Goal: Check status: Check status

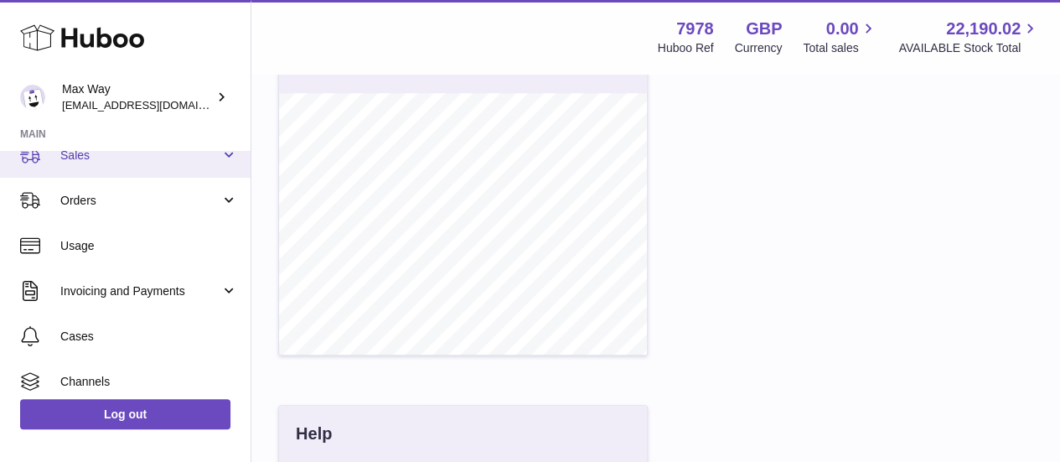
scroll to position [155, 0]
click at [112, 168] on link "Sales" at bounding box center [125, 154] width 250 height 45
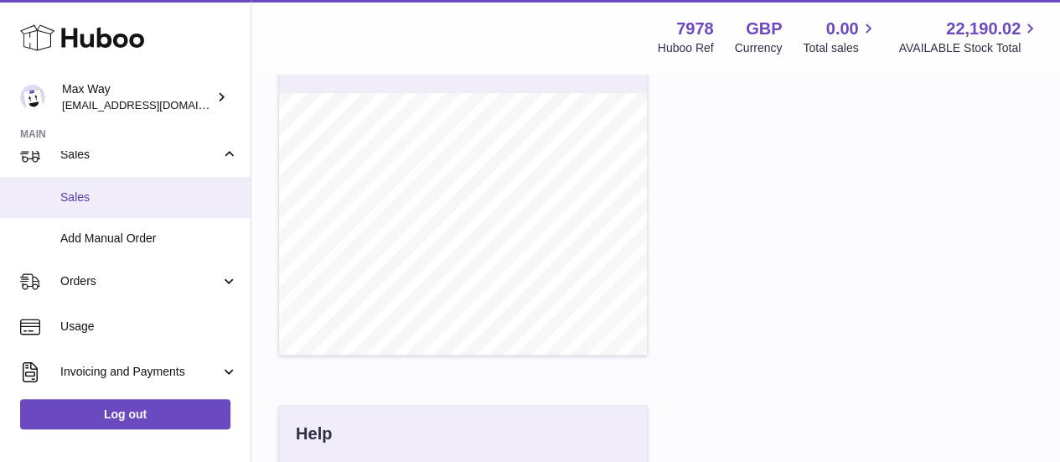
click at [106, 199] on span "Sales" at bounding box center [149, 197] width 178 height 16
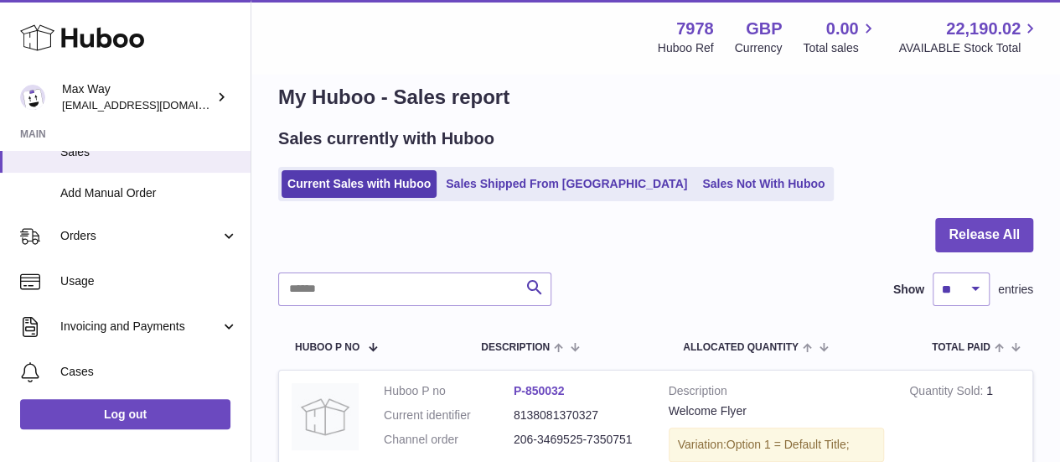
scroll to position [205, 0]
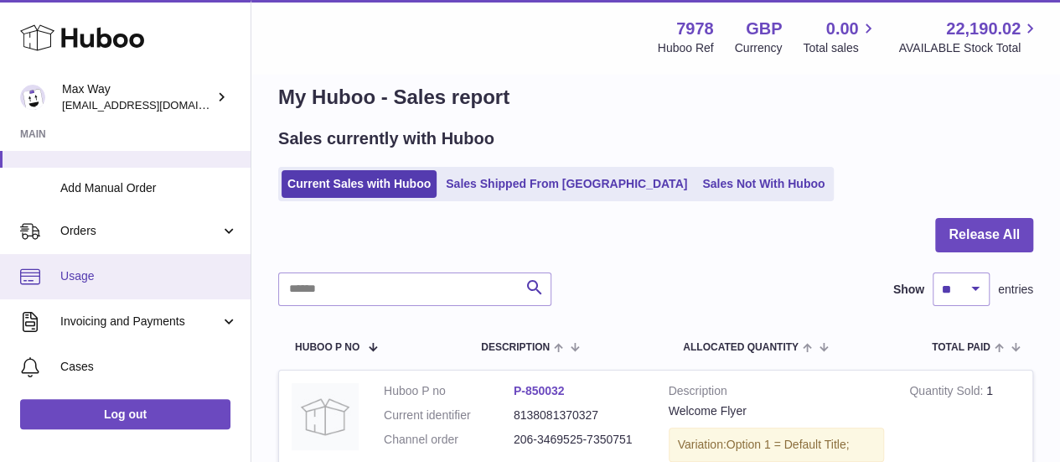
click at [97, 274] on span "Usage" at bounding box center [149, 276] width 178 height 16
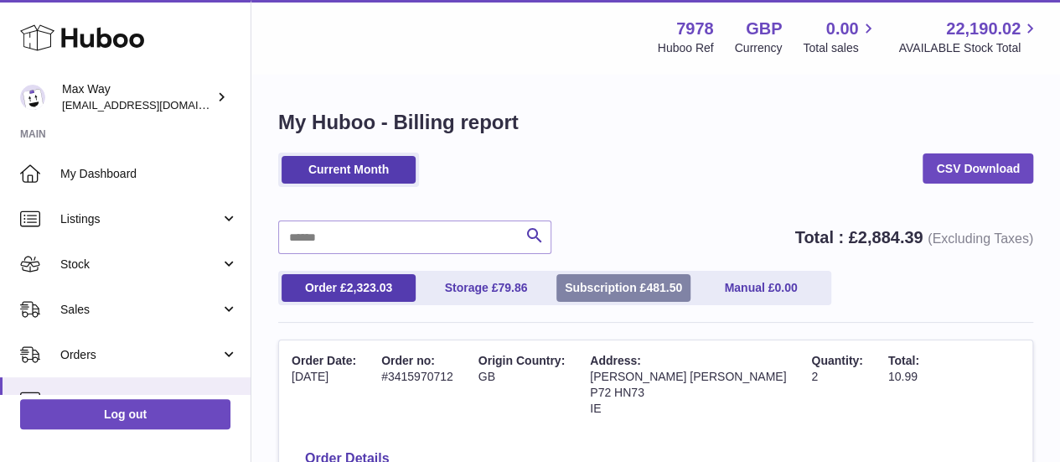
click at [637, 275] on link "Subscription £ 481.50" at bounding box center [623, 288] width 134 height 28
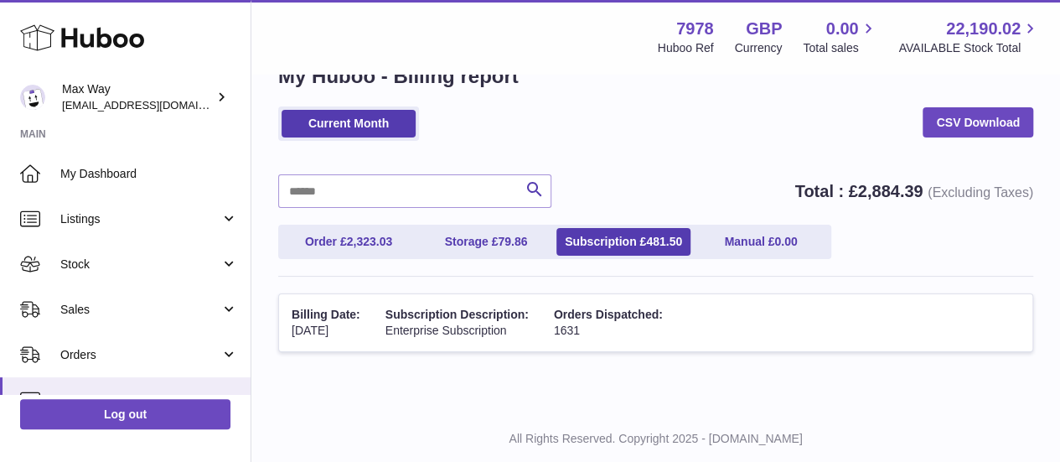
scroll to position [47, 0]
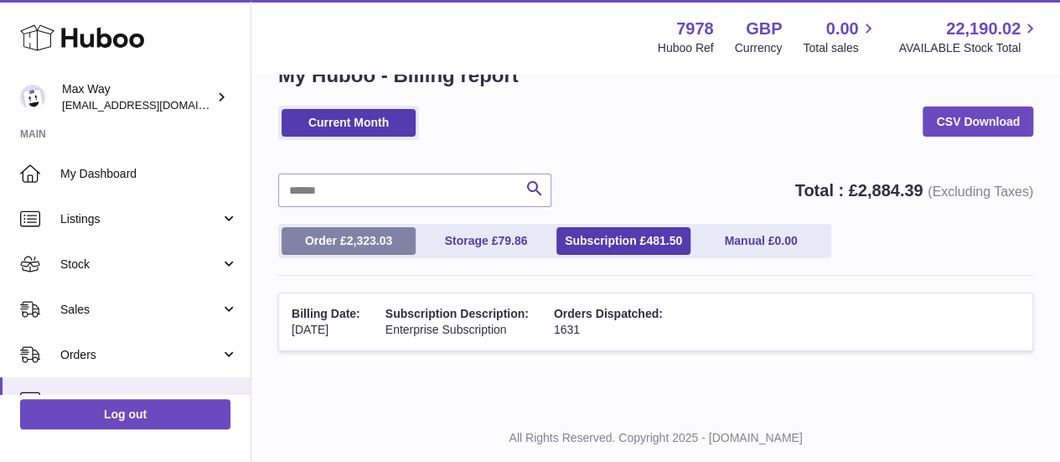
click at [354, 234] on span "2,323.03" at bounding box center [370, 240] width 46 height 13
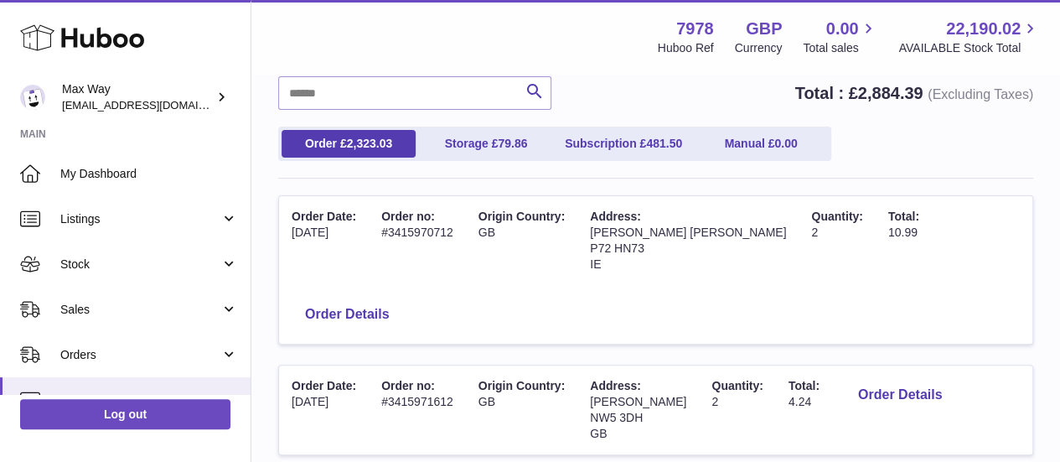
scroll to position [151, 0]
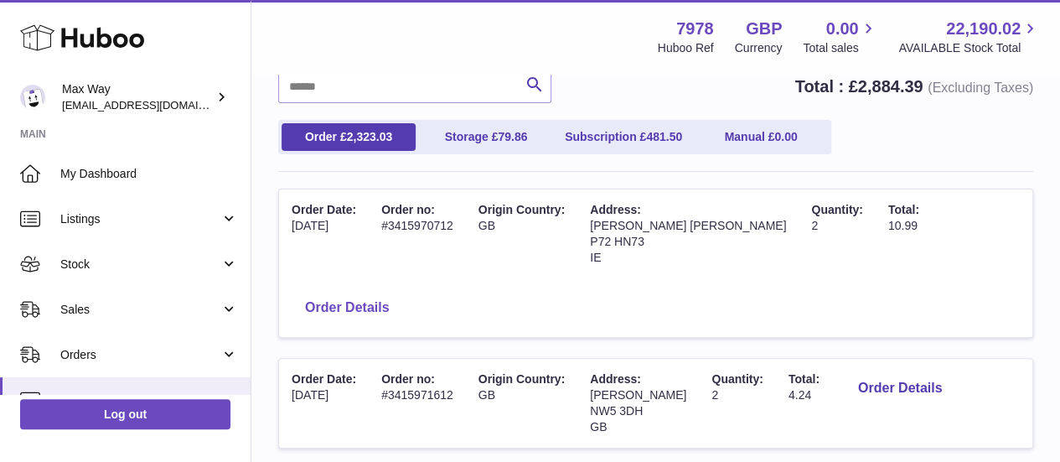
click at [364, 298] on button "Order Details" at bounding box center [347, 308] width 111 height 34
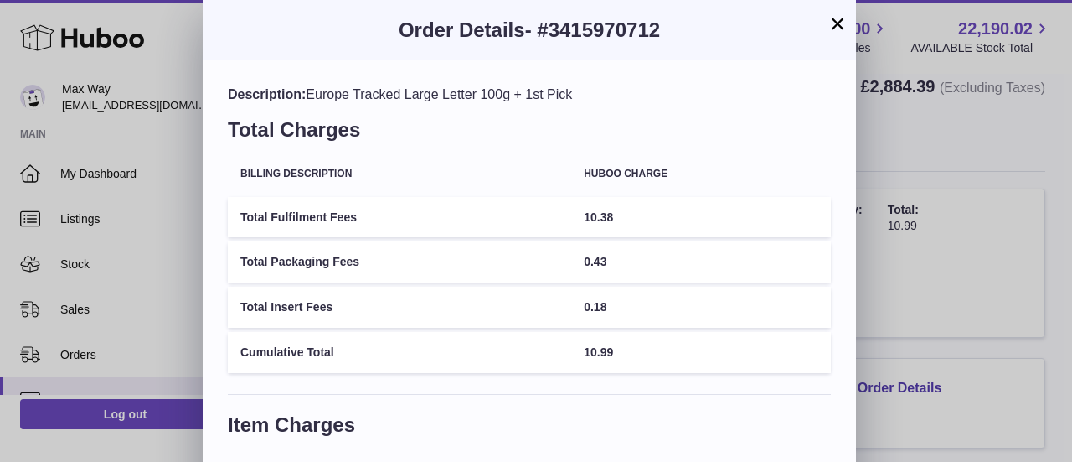
click at [917, 301] on div "× Order Details - #3415970712 Description: Europe Tracked Large Letter 100g + 1…" at bounding box center [536, 331] width 1072 height 663
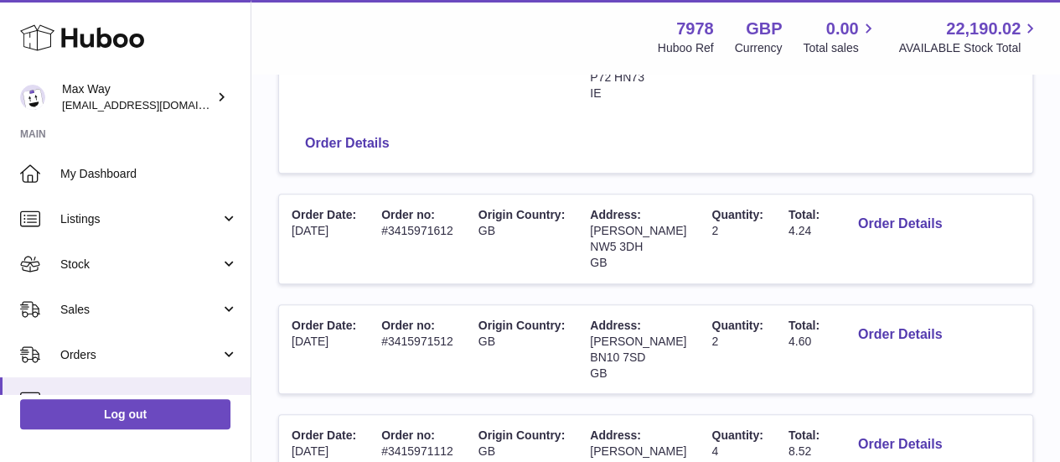
scroll to position [316, 0]
click at [891, 218] on button "Order Details" at bounding box center [899, 223] width 111 height 34
click at [905, 275] on div at bounding box center [530, 231] width 1060 height 462
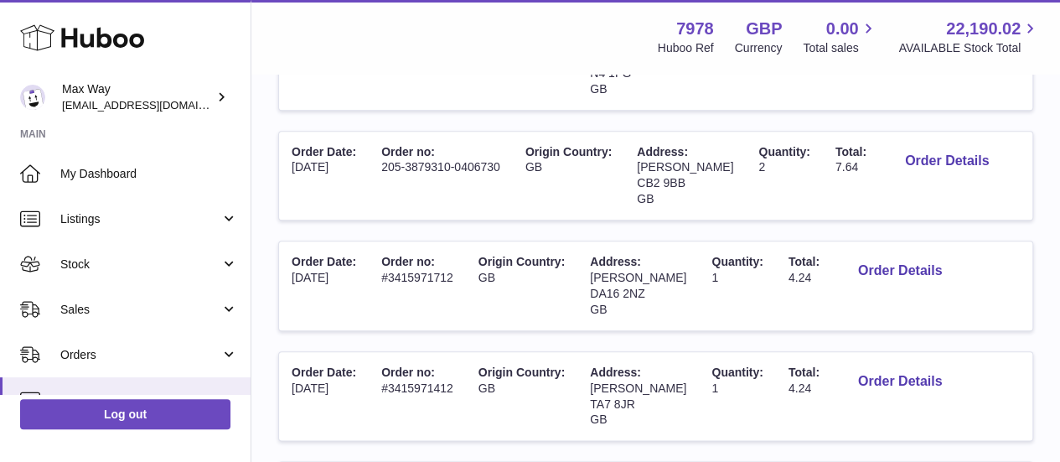
scroll to position [890, 0]
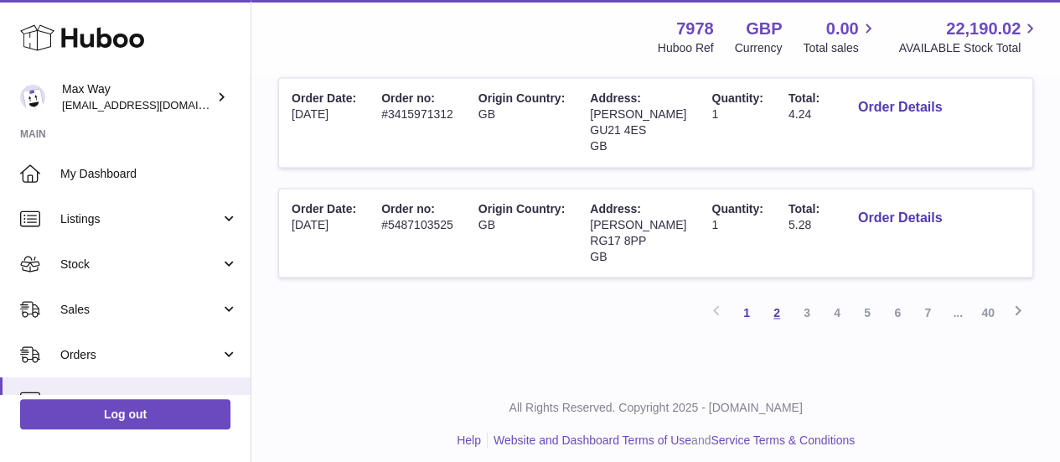
click at [777, 328] on link "2" at bounding box center [776, 312] width 30 height 30
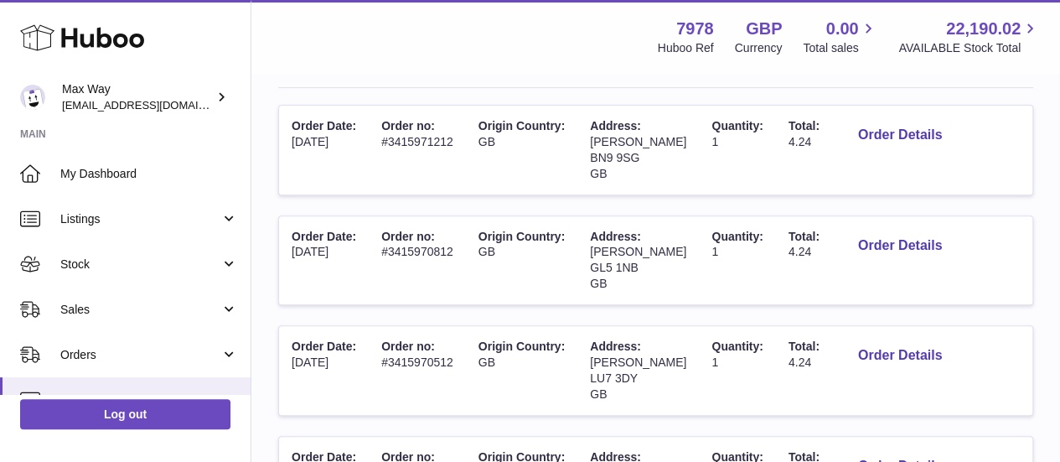
scroll to position [239, 0]
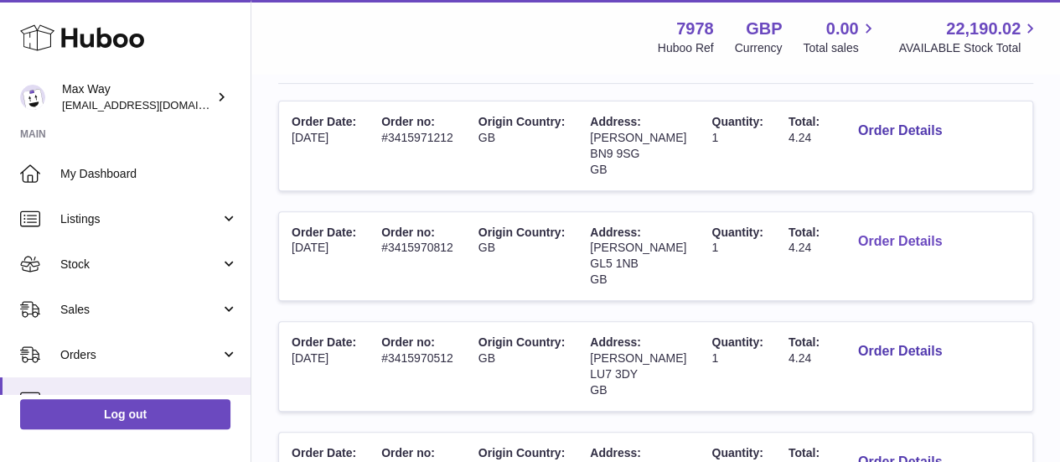
click at [920, 234] on button "Order Details" at bounding box center [899, 242] width 111 height 34
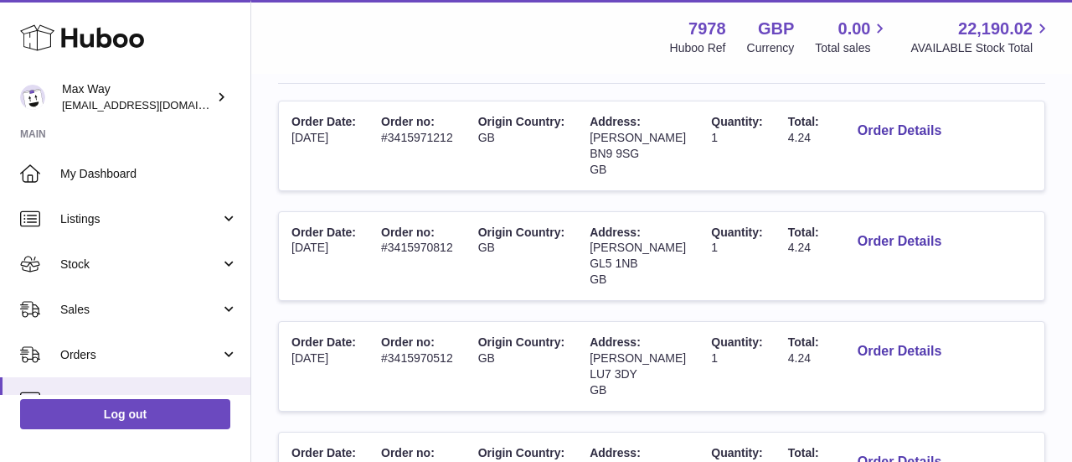
click at [918, 297] on div at bounding box center [536, 231] width 1072 height 462
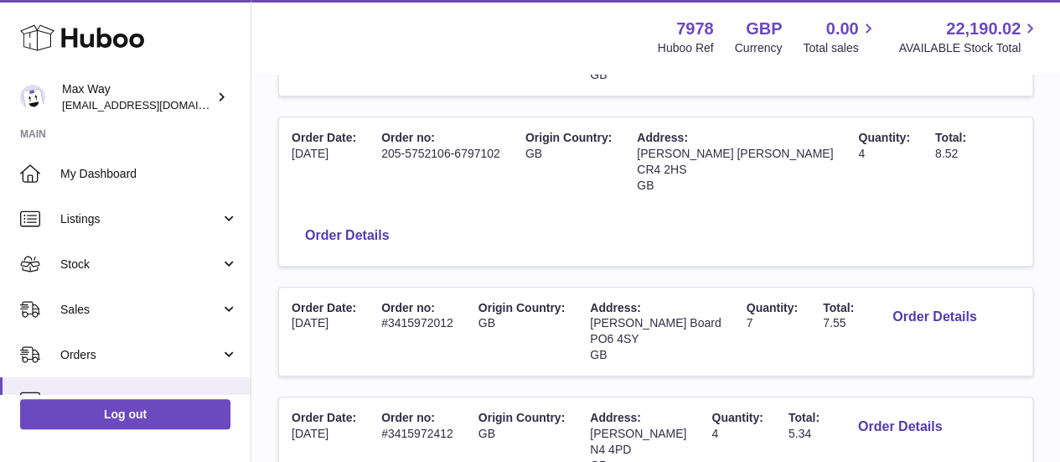
scroll to position [664, 0]
click at [389, 237] on button "Order Details" at bounding box center [347, 235] width 111 height 34
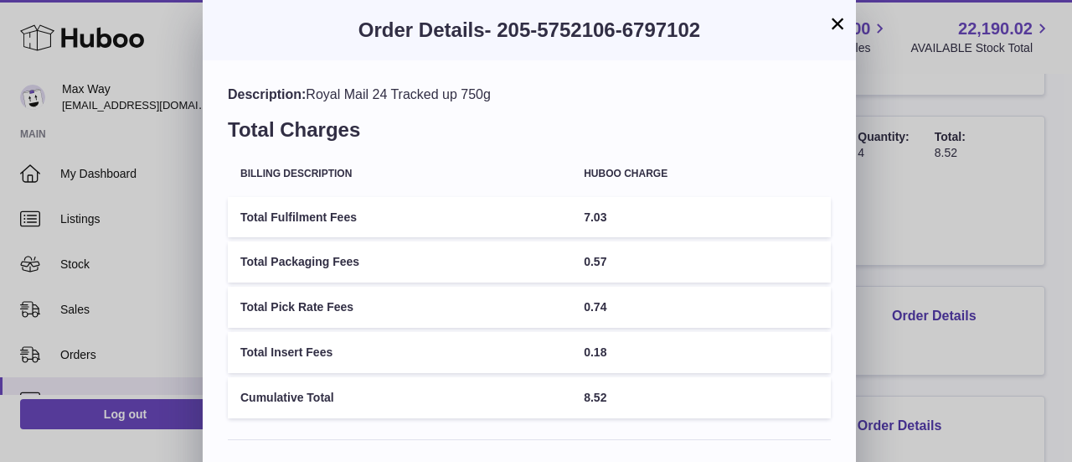
click at [903, 214] on div "× Order Details - 205-5752106-6797102 Description: Royal Mail 24 Tracked up 750…" at bounding box center [536, 410] width 1072 height 820
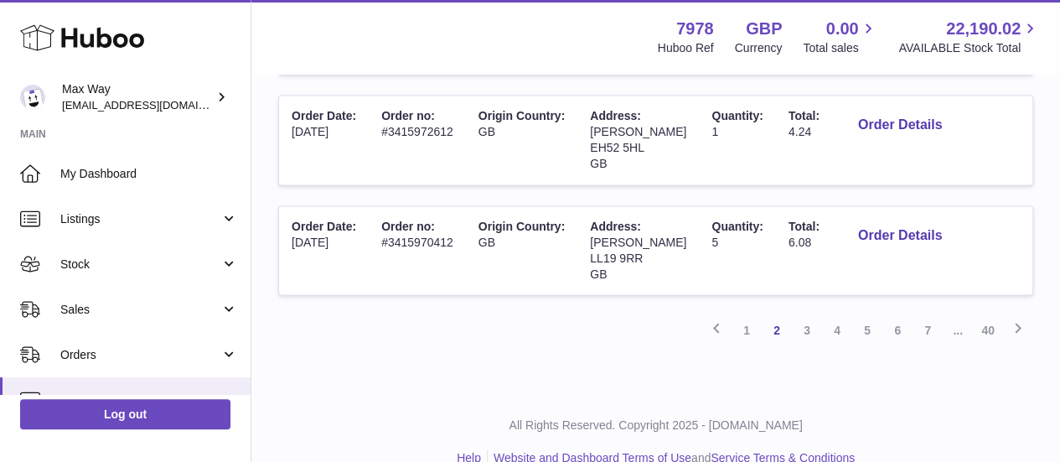
scroll to position [1186, 0]
click at [811, 323] on link "3" at bounding box center [807, 329] width 30 height 30
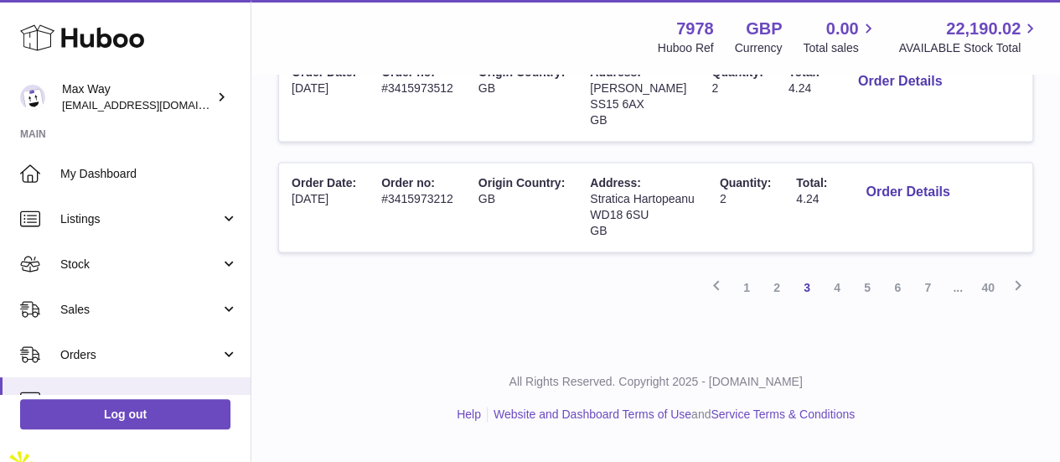
scroll to position [1208, 0]
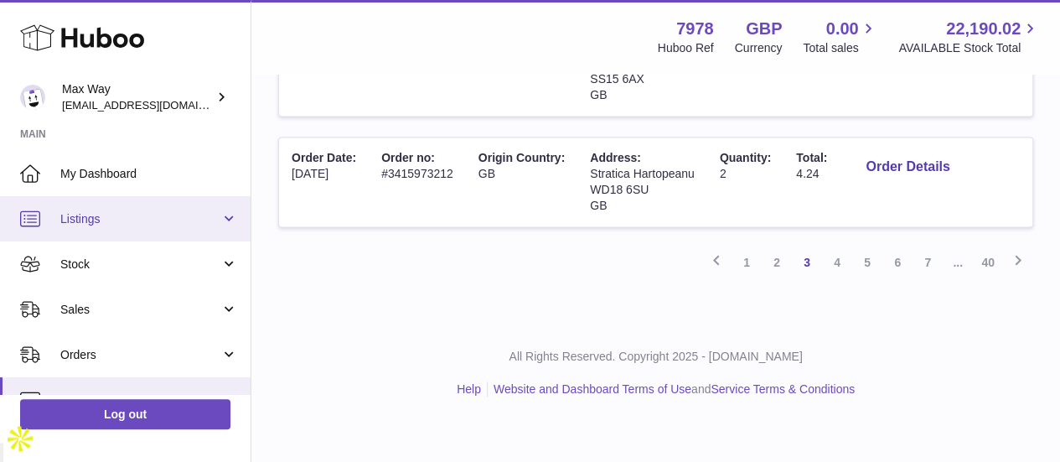
click at [147, 219] on span "Listings" at bounding box center [140, 219] width 160 height 16
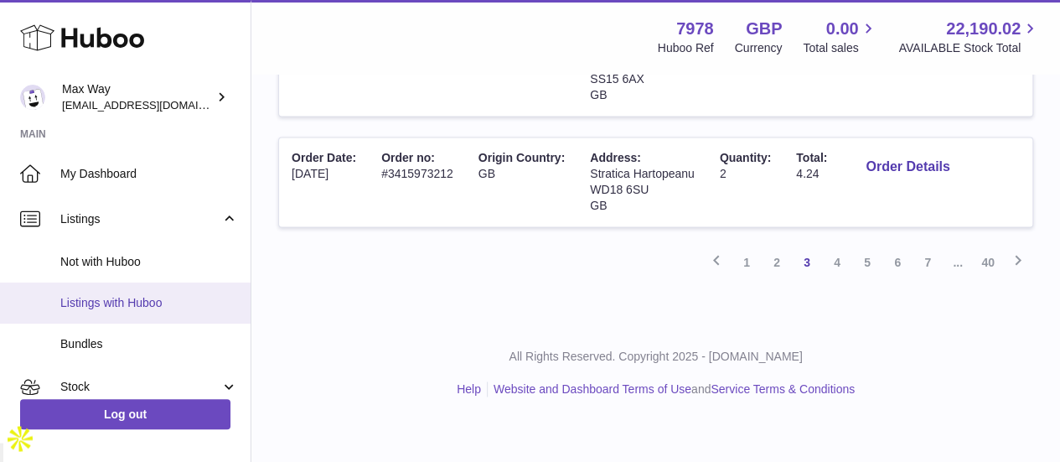
click at [132, 302] on span "Listings with Huboo" at bounding box center [149, 303] width 178 height 16
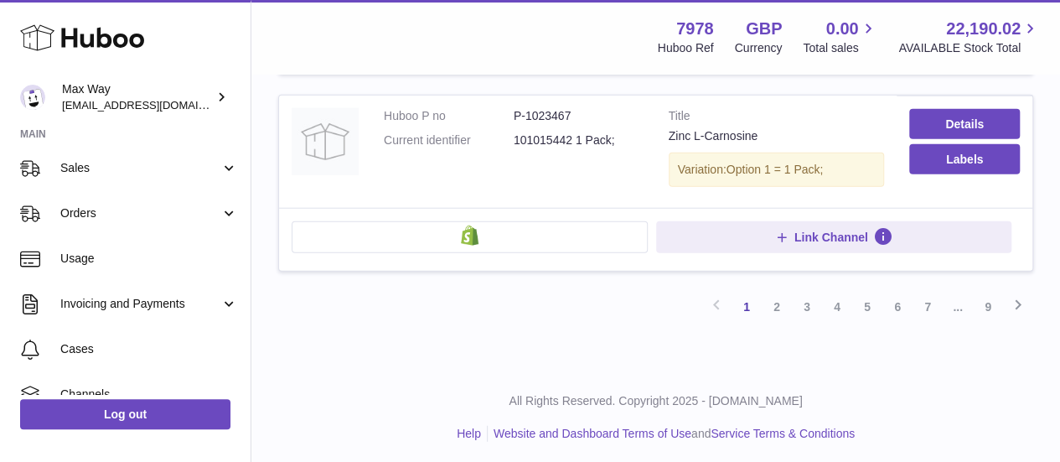
scroll to position [368, 0]
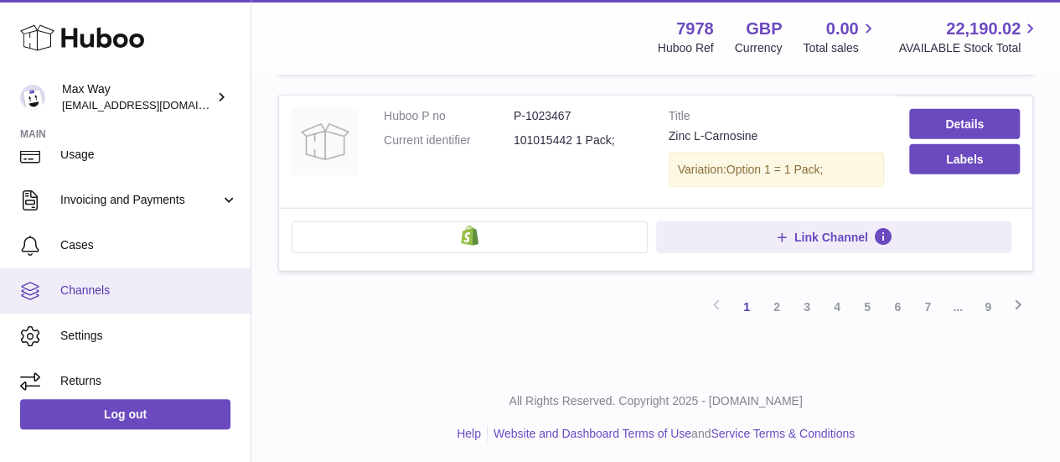
click at [126, 277] on link "Channels" at bounding box center [125, 290] width 250 height 45
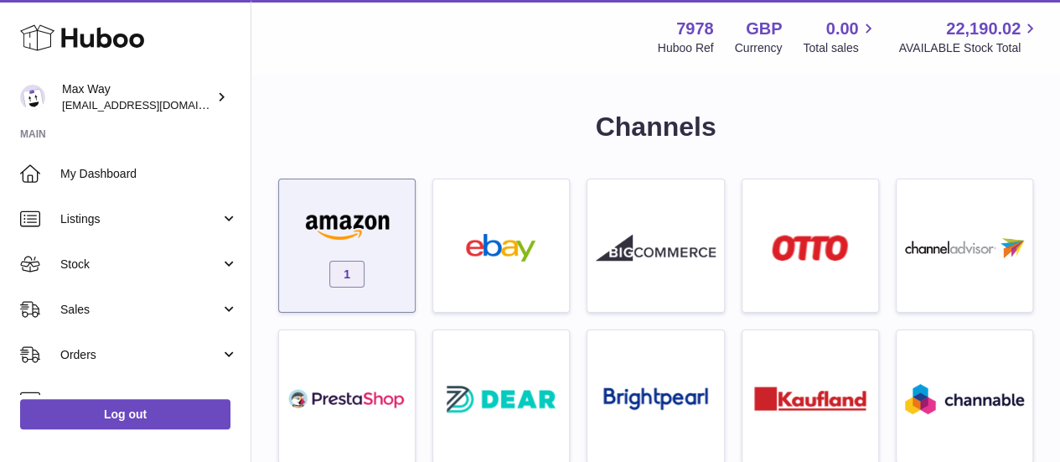
click at [355, 202] on div "1" at bounding box center [346, 249] width 119 height 107
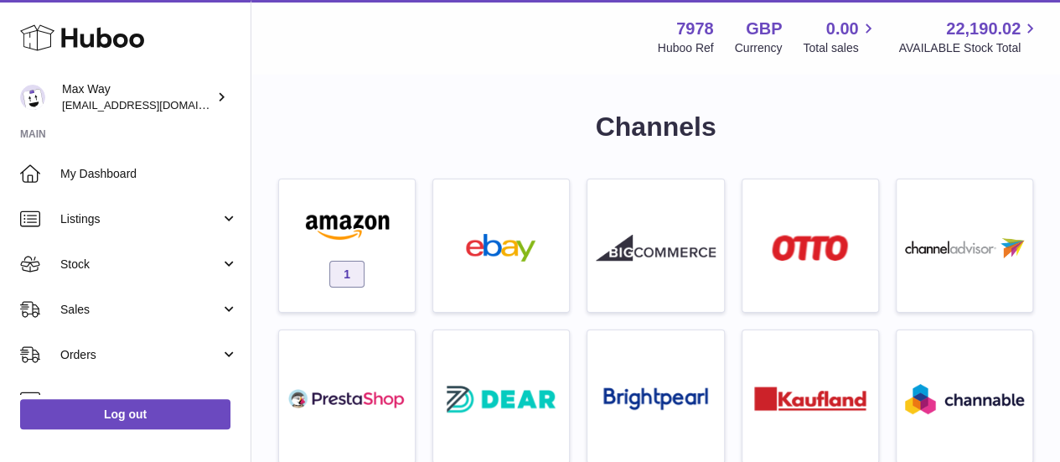
click at [450, 75] on div "× Amazon shops Name Status Amazon shop Connected Edit You have not connected sh…" at bounding box center [530, 231] width 1060 height 462
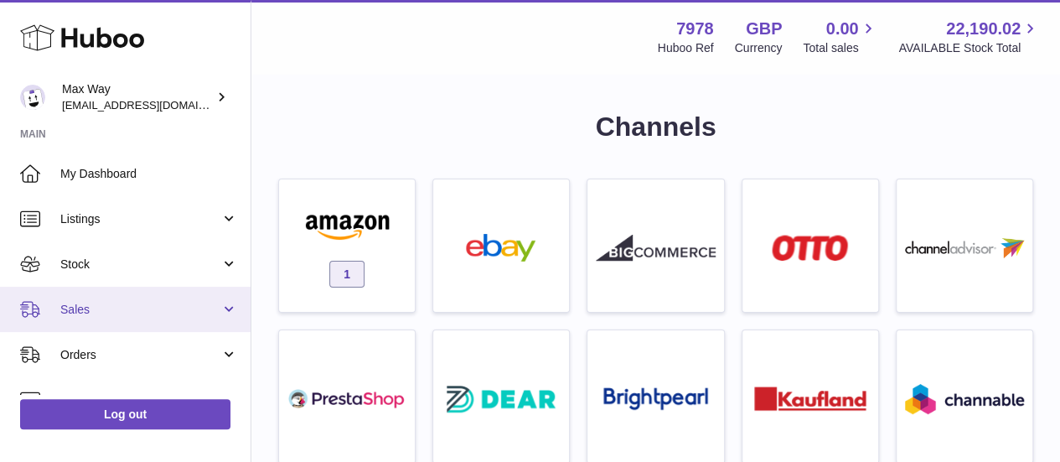
click at [169, 304] on span "Sales" at bounding box center [140, 310] width 160 height 16
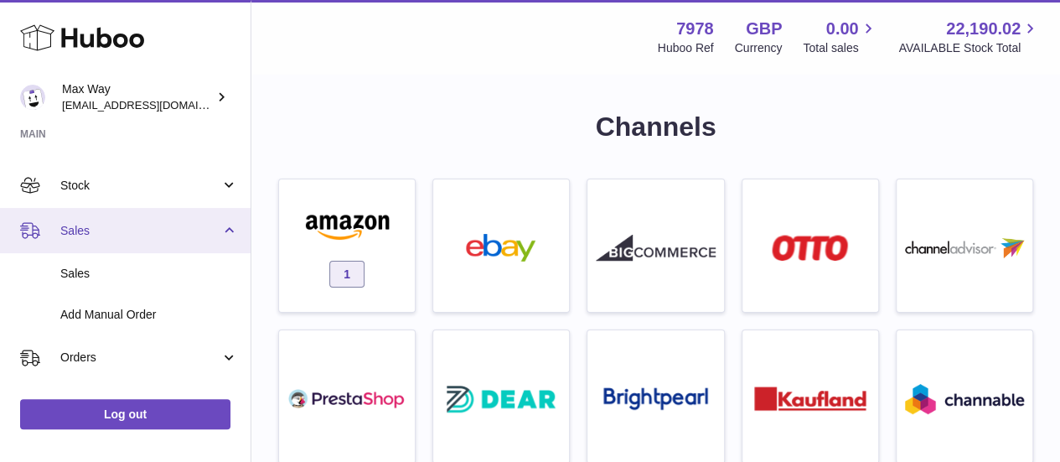
scroll to position [81, 0]
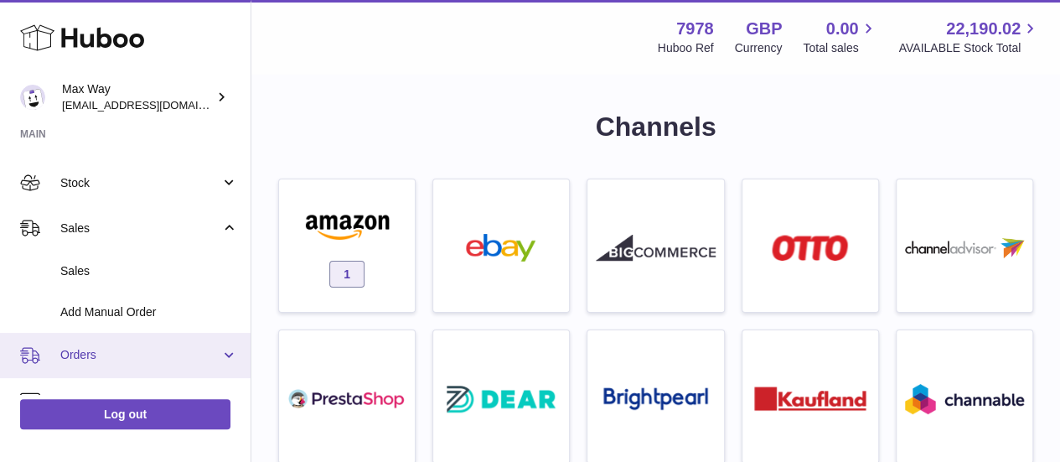
click at [154, 348] on span "Orders" at bounding box center [140, 355] width 160 height 16
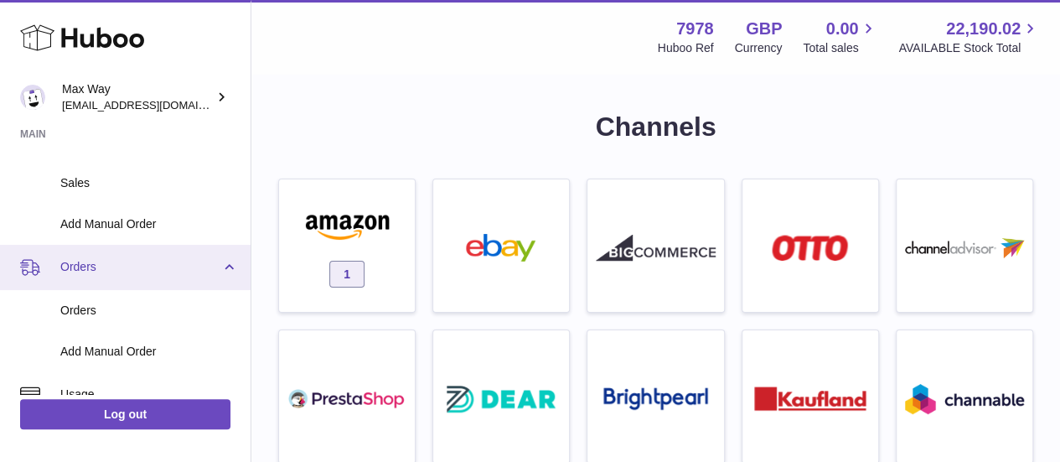
scroll to position [174, 0]
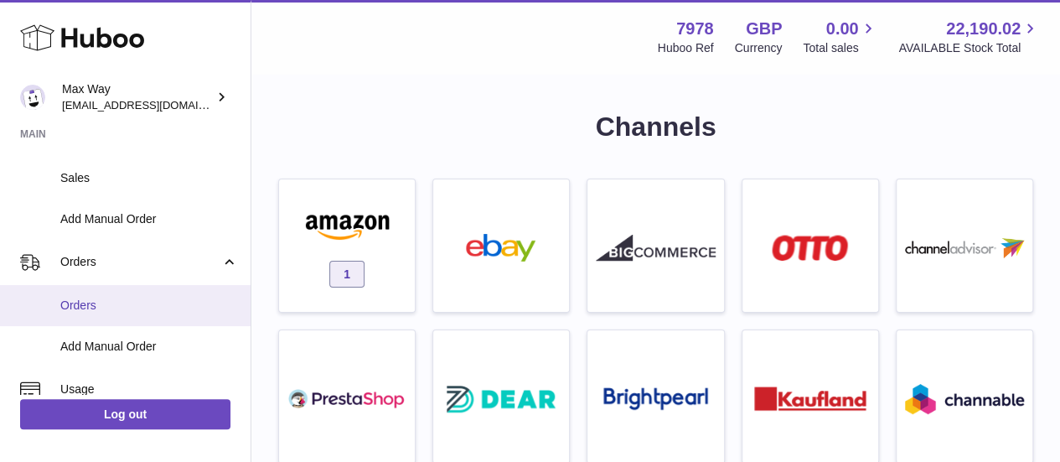
click at [124, 304] on span "Orders" at bounding box center [149, 305] width 178 height 16
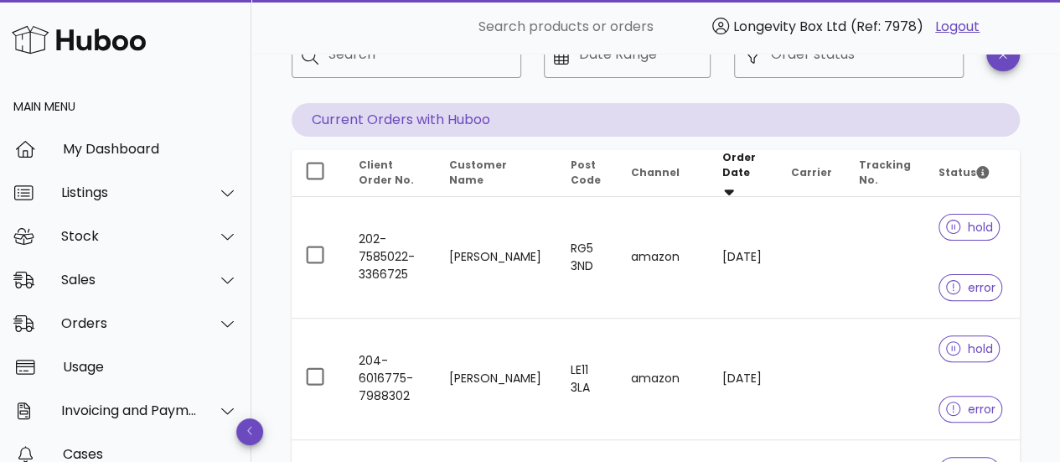
scroll to position [137, 0]
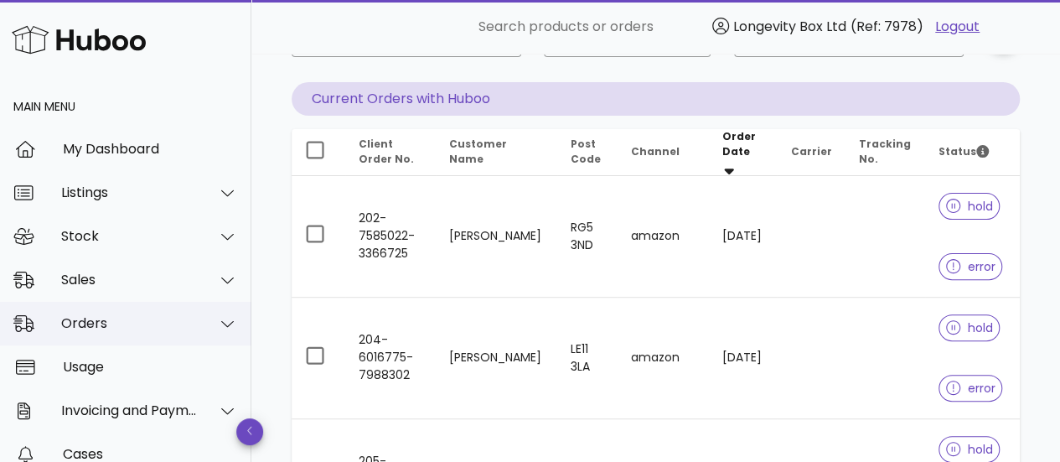
click at [129, 338] on div "Orders" at bounding box center [125, 324] width 251 height 44
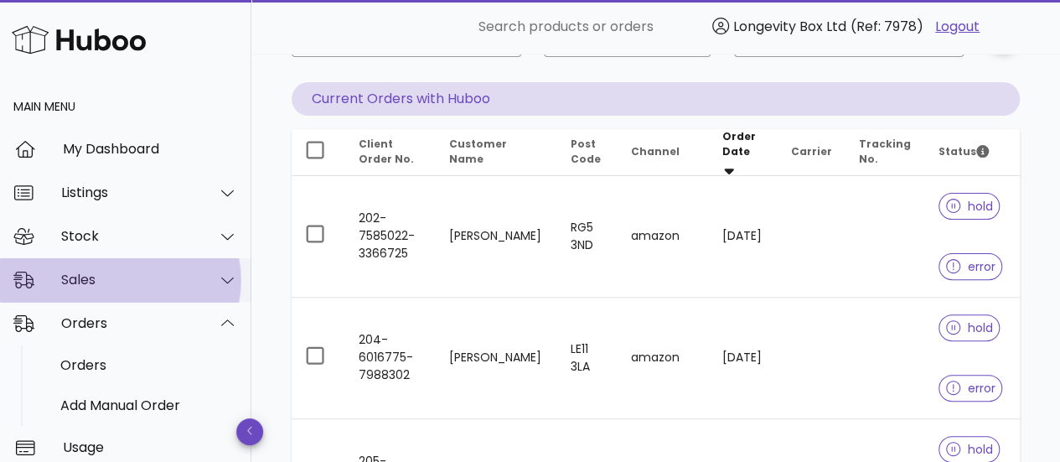
click at [97, 295] on div "Sales" at bounding box center [125, 280] width 251 height 44
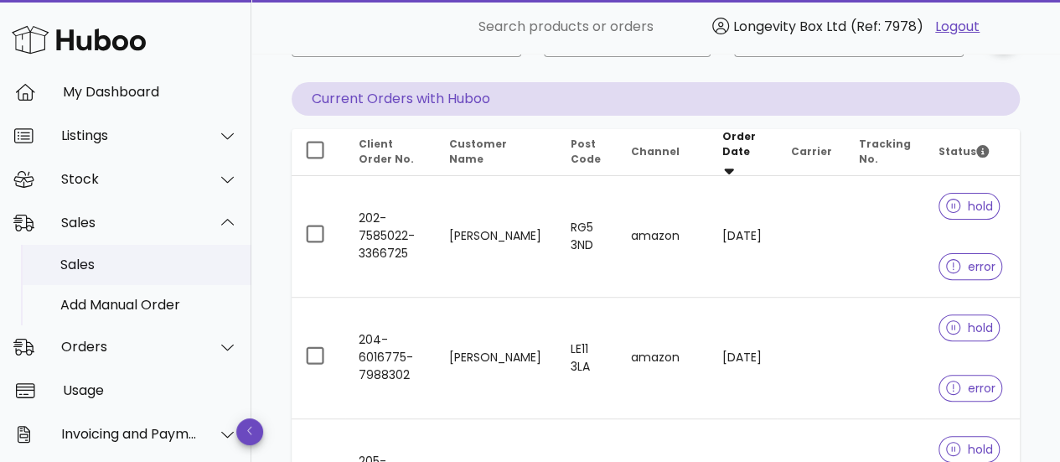
scroll to position [58, 0]
click at [104, 335] on div "Orders" at bounding box center [125, 346] width 251 height 44
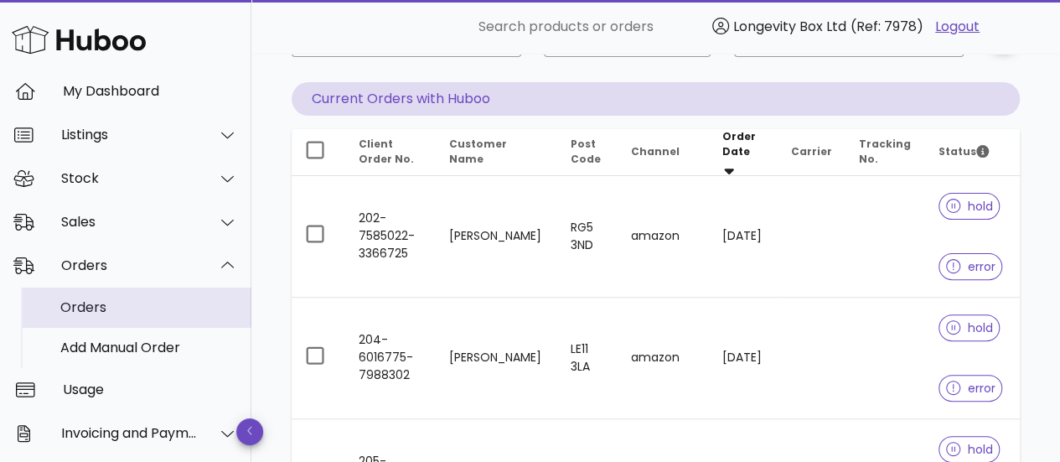
click at [95, 304] on div "Orders" at bounding box center [149, 307] width 178 height 16
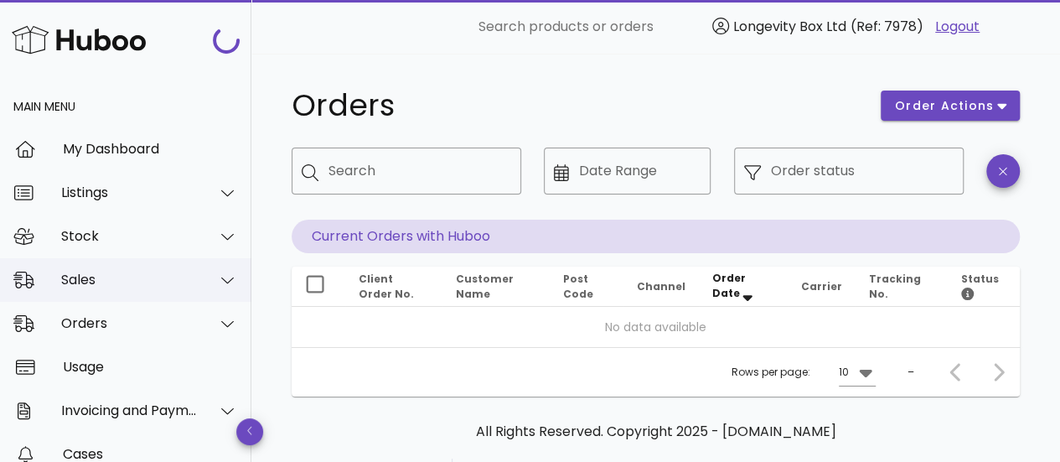
click at [138, 279] on div "Sales" at bounding box center [129, 279] width 137 height 16
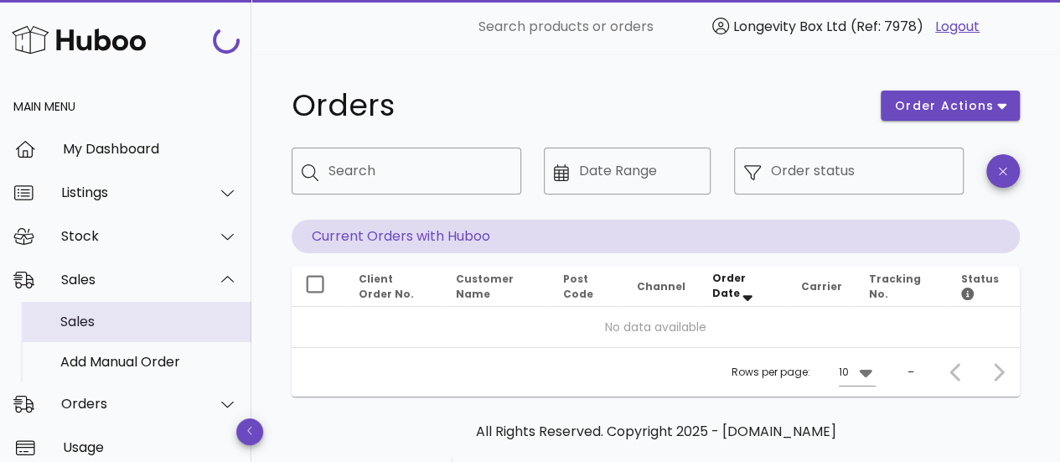
click at [128, 305] on div "Sales" at bounding box center [149, 321] width 178 height 36
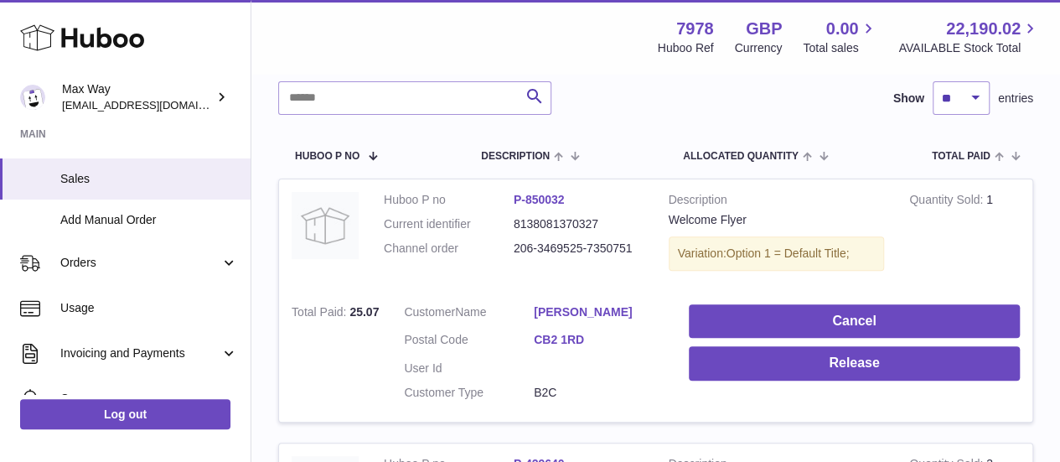
scroll to position [176, 0]
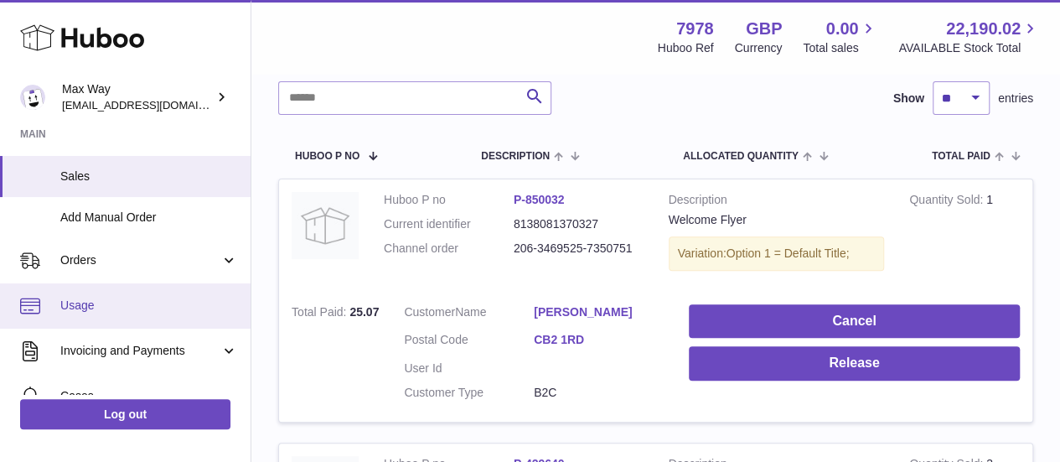
click at [122, 303] on span "Usage" at bounding box center [149, 305] width 178 height 16
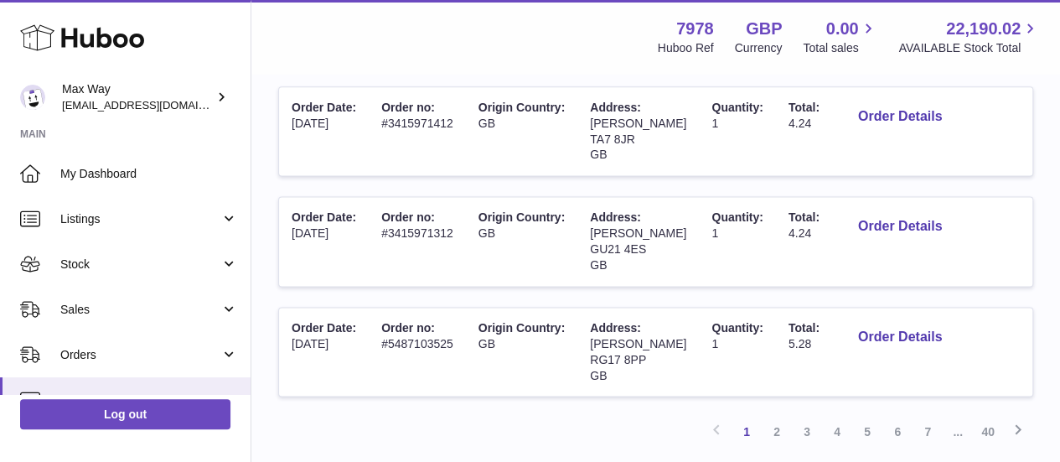
scroll to position [1267, 0]
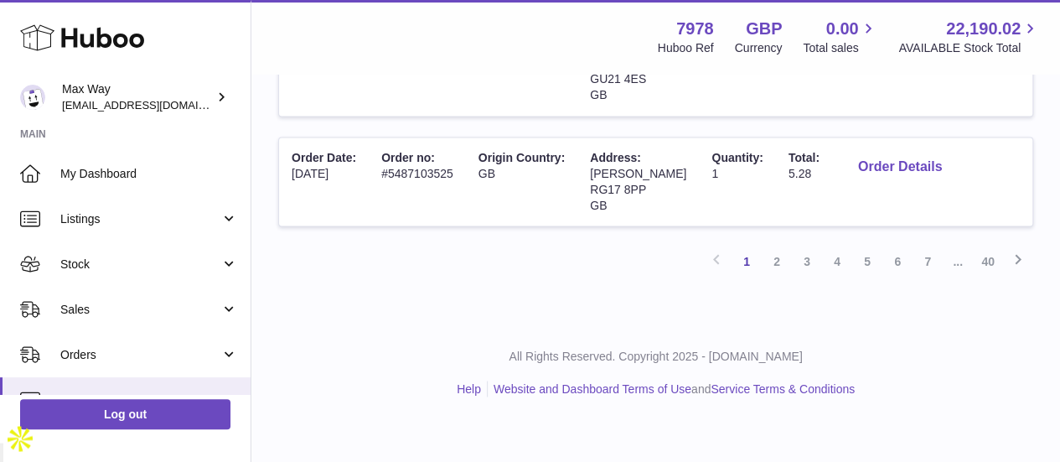
click at [914, 184] on button "Order Details" at bounding box center [899, 167] width 111 height 34
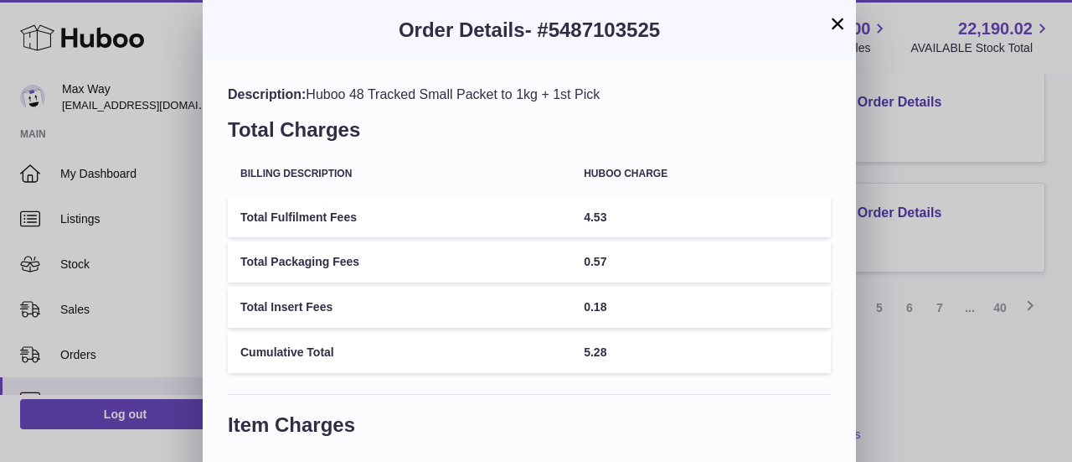
click at [937, 324] on div "× Order Details - #5487103525 Description: Huboo 48 Tracked Small Packet to 1kg…" at bounding box center [536, 296] width 1072 height 592
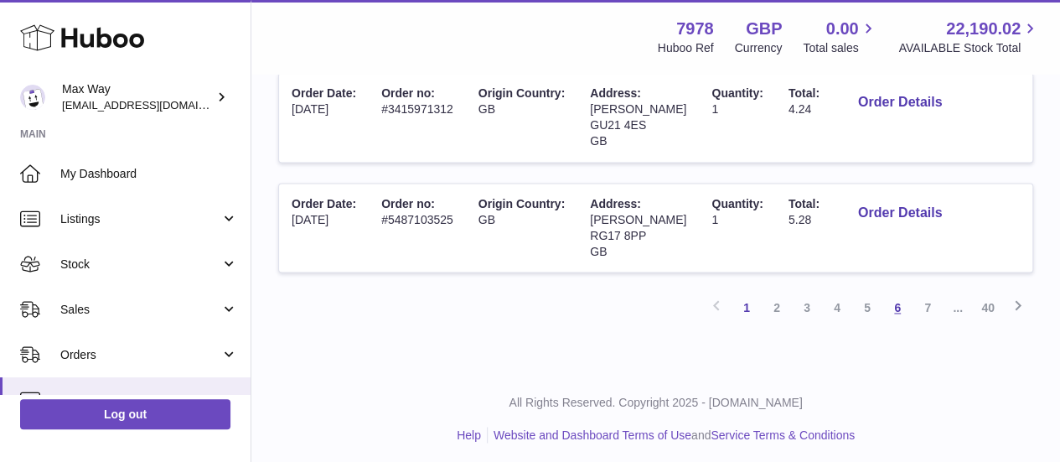
click at [906, 323] on link "6" at bounding box center [897, 307] width 30 height 30
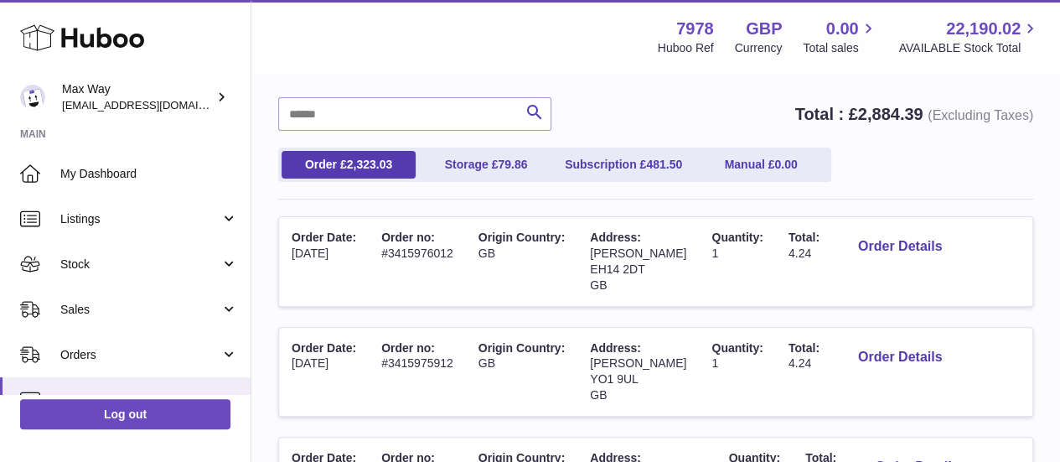
scroll to position [132, 0]
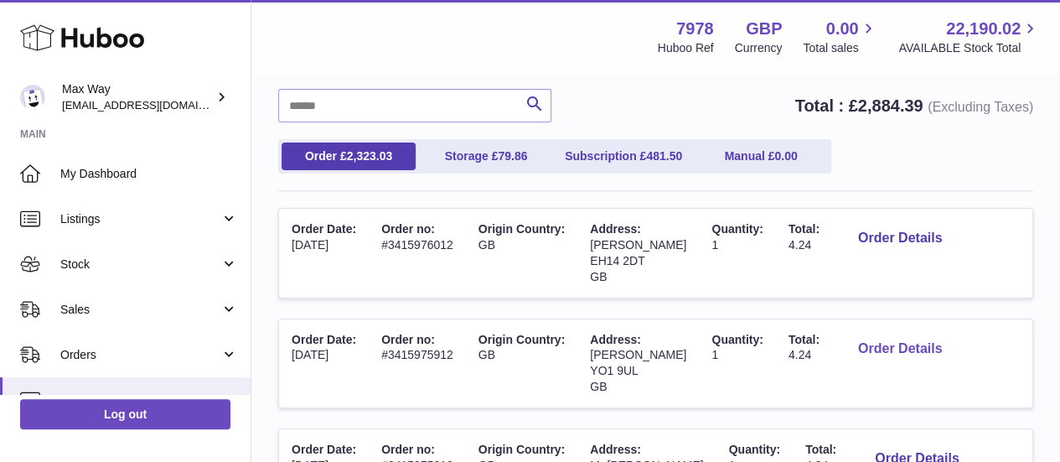
click at [901, 357] on button "Order Details" at bounding box center [899, 349] width 111 height 34
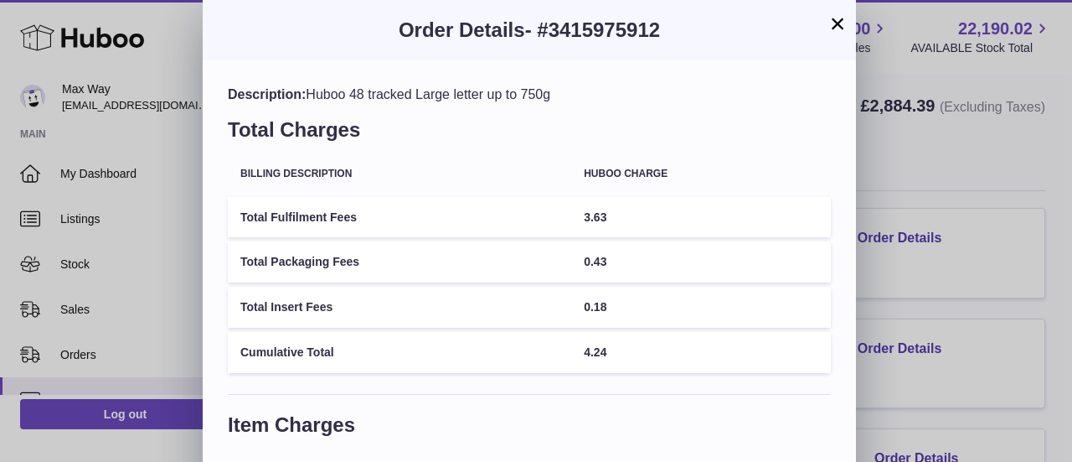
click at [893, 302] on div "× Order Details - #3415975912 Description: Huboo 48 tracked Large letter up to …" at bounding box center [536, 296] width 1072 height 592
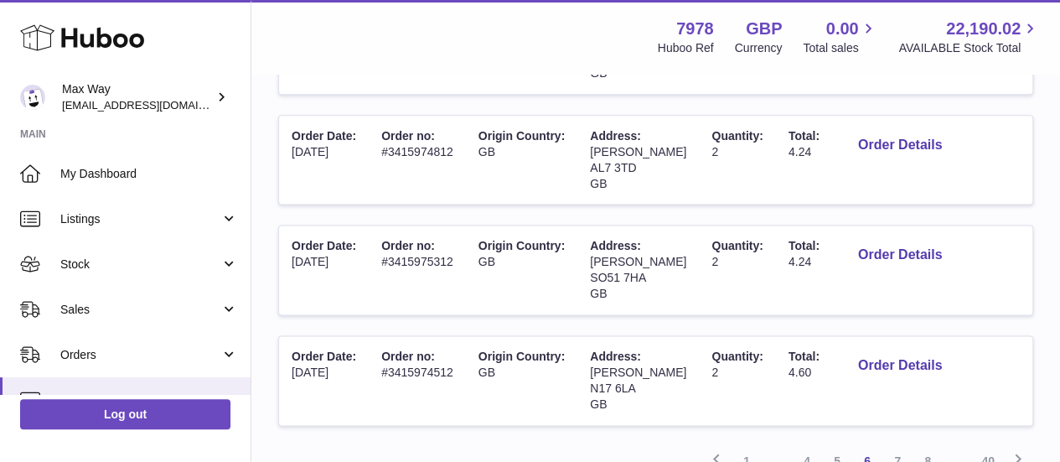
scroll to position [1148, 0]
